Goal: Transaction & Acquisition: Subscribe to service/newsletter

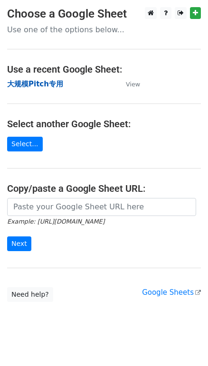
click at [30, 86] on strong "大规模Pitch专用" at bounding box center [35, 84] width 56 height 9
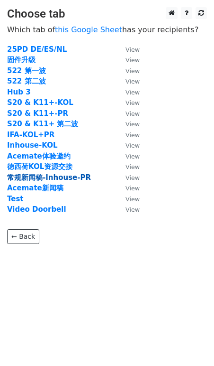
click at [45, 179] on strong "常规新闻稿-Inhouse-PR" at bounding box center [49, 177] width 84 height 9
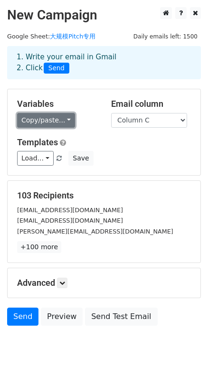
click at [55, 121] on link "Copy/paste..." at bounding box center [46, 120] width 58 height 15
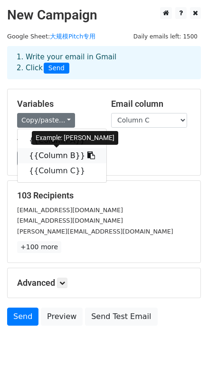
click at [45, 151] on link "{{Column B}}" at bounding box center [62, 155] width 89 height 15
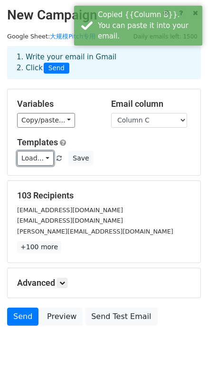
click at [45, 151] on link "Load..." at bounding box center [35, 158] width 37 height 15
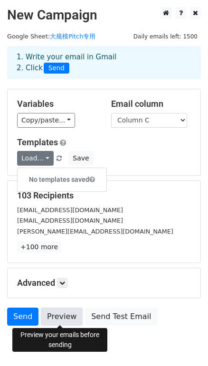
click at [65, 313] on link "Preview" at bounding box center [62, 316] width 42 height 18
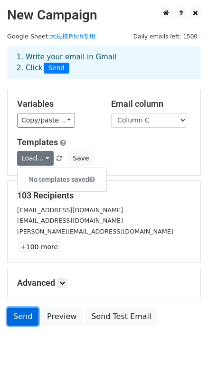
click at [33, 315] on link "Send" at bounding box center [22, 316] width 31 height 18
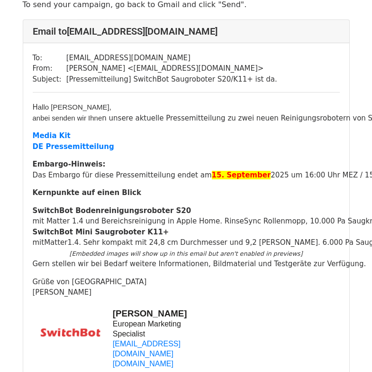
scroll to position [29, 0]
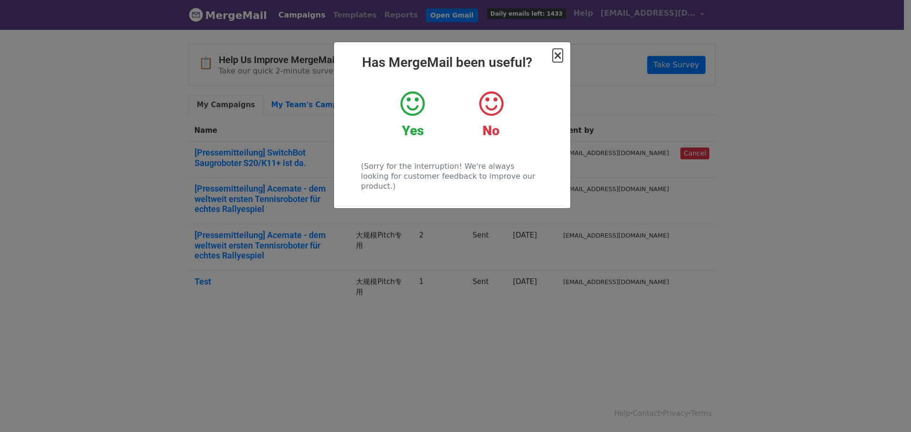
click at [560, 57] on span "×" at bounding box center [557, 55] width 9 height 13
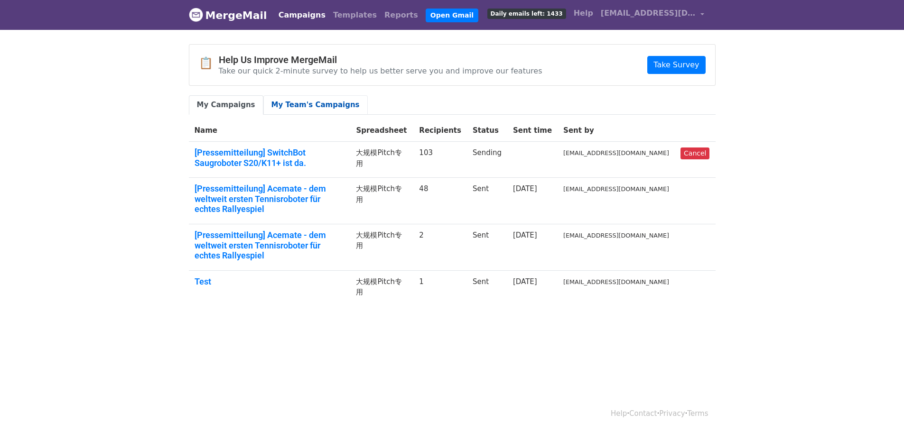
click at [301, 102] on link "My Team's Campaigns" at bounding box center [315, 104] width 104 height 19
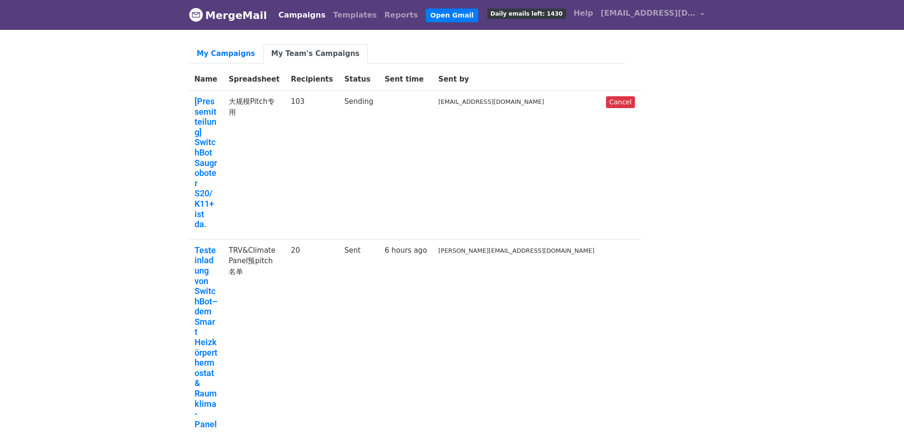
drag, startPoint x: 0, startPoint y: 0, endPoint x: 296, endPoint y: 151, distance: 332.8
click at [285, 239] on td "TRV&Climate Panel预pitch名单" at bounding box center [254, 339] width 62 height 200
click at [217, 129] on link "[Pressemitteilung] SwitchBot Saugroboter S20/K11+ ist da." at bounding box center [205, 162] width 23 height 133
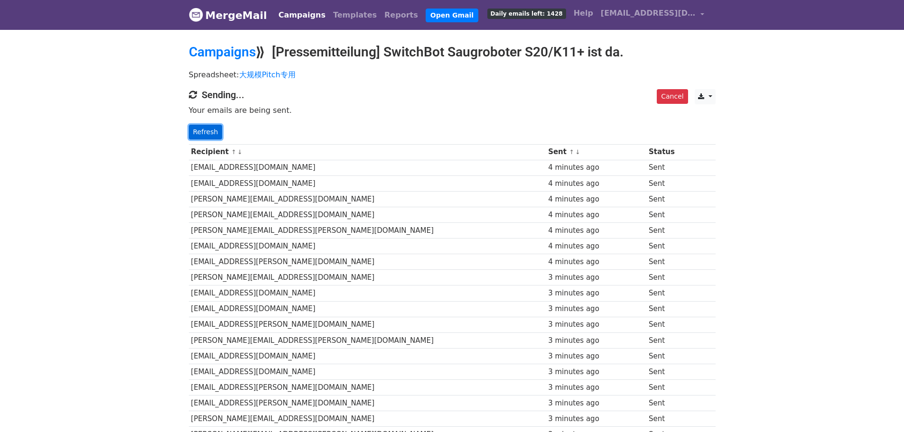
click at [208, 136] on link "Refresh" at bounding box center [206, 132] width 34 height 15
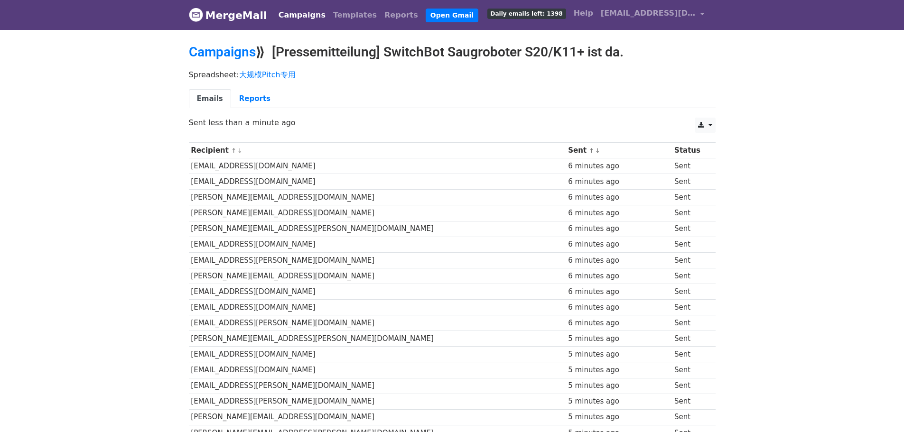
scroll to position [0, 0]
click at [244, 94] on link "Reports" at bounding box center [254, 98] width 47 height 19
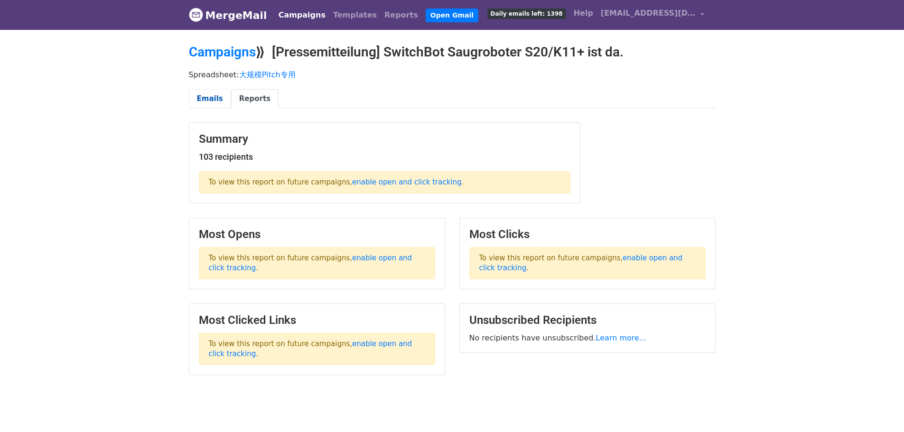
click at [206, 95] on link "Emails" at bounding box center [210, 98] width 42 height 19
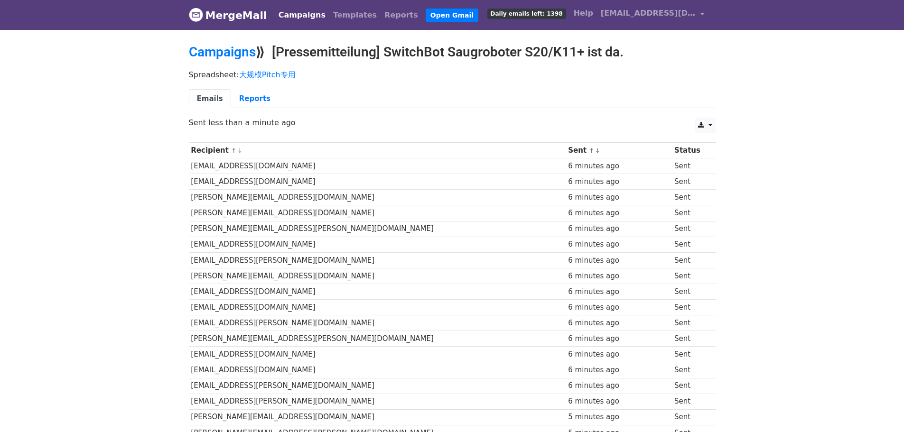
click at [289, 12] on link "Campaigns" at bounding box center [302, 15] width 55 height 19
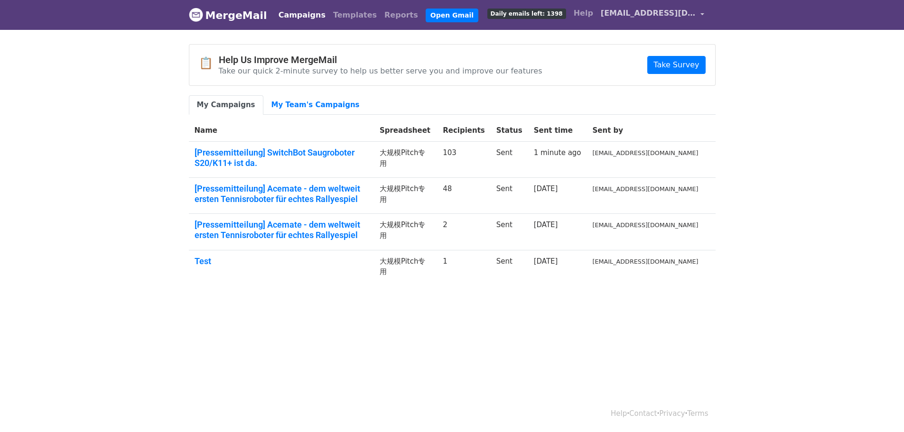
click at [693, 9] on span "[EMAIL_ADDRESS][DOMAIN_NAME]" at bounding box center [647, 13] width 95 height 11
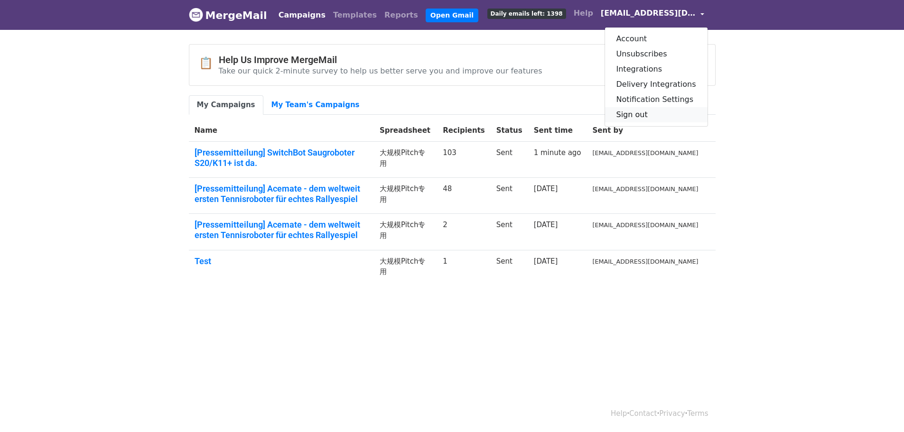
click at [650, 112] on link "Sign out" at bounding box center [656, 114] width 102 height 15
